Goal: Task Accomplishment & Management: Manage account settings

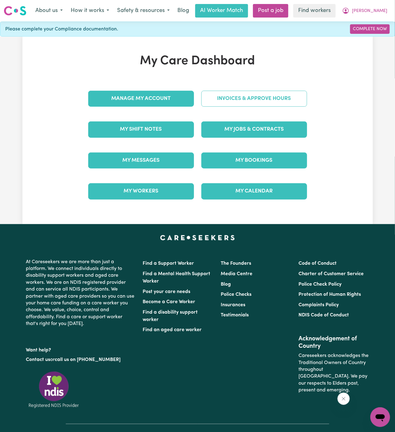
click at [247, 100] on link "Invoices & Approve Hours" at bounding box center [254, 99] width 106 height 16
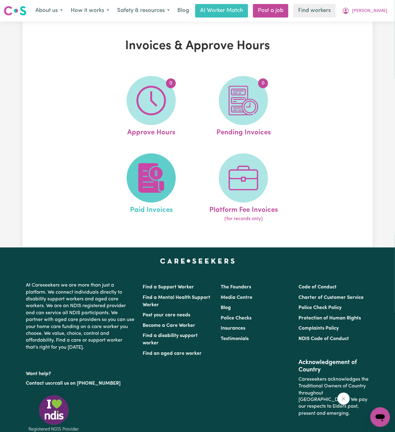
click at [154, 169] on img at bounding box center [150, 177] width 29 height 29
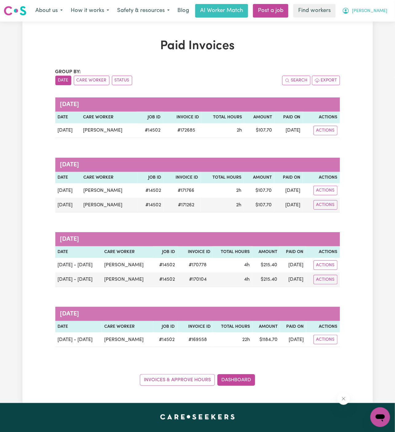
click at [378, 11] on span "[PERSON_NAME]" at bounding box center [369, 11] width 35 height 7
click at [367, 33] on link "Logout" at bounding box center [366, 35] width 49 height 12
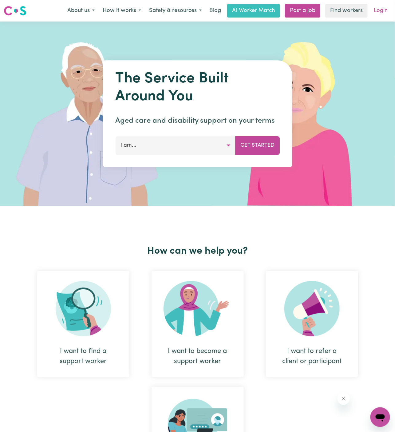
click at [375, 10] on link "Login" at bounding box center [380, 11] width 21 height 14
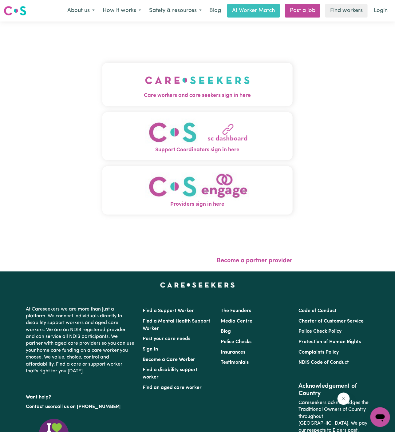
click at [186, 87] on img "Care workers and care seekers sign in here" at bounding box center [197, 80] width 105 height 23
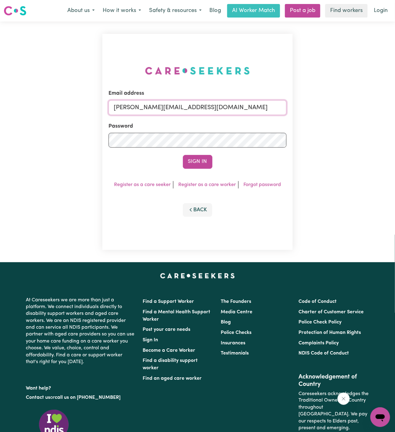
click at [191, 106] on input "[PERSON_NAME][EMAIL_ADDRESS][DOMAIN_NAME]" at bounding box center [197, 107] width 178 height 15
drag, startPoint x: 145, startPoint y: 108, endPoint x: 414, endPoint y: 108, distance: 268.9
click at [395, 108] on html "Menu About us How it works Safety & resources Blog AI Worker Match Post a job F…" at bounding box center [197, 263] width 395 height 526
type input "superuser~[EMAIL_ADDRESS][DOMAIN_NAME]"
click at [183, 155] on button "Sign In" at bounding box center [197, 162] width 29 height 14
